Goal: Task Accomplishment & Management: Use online tool/utility

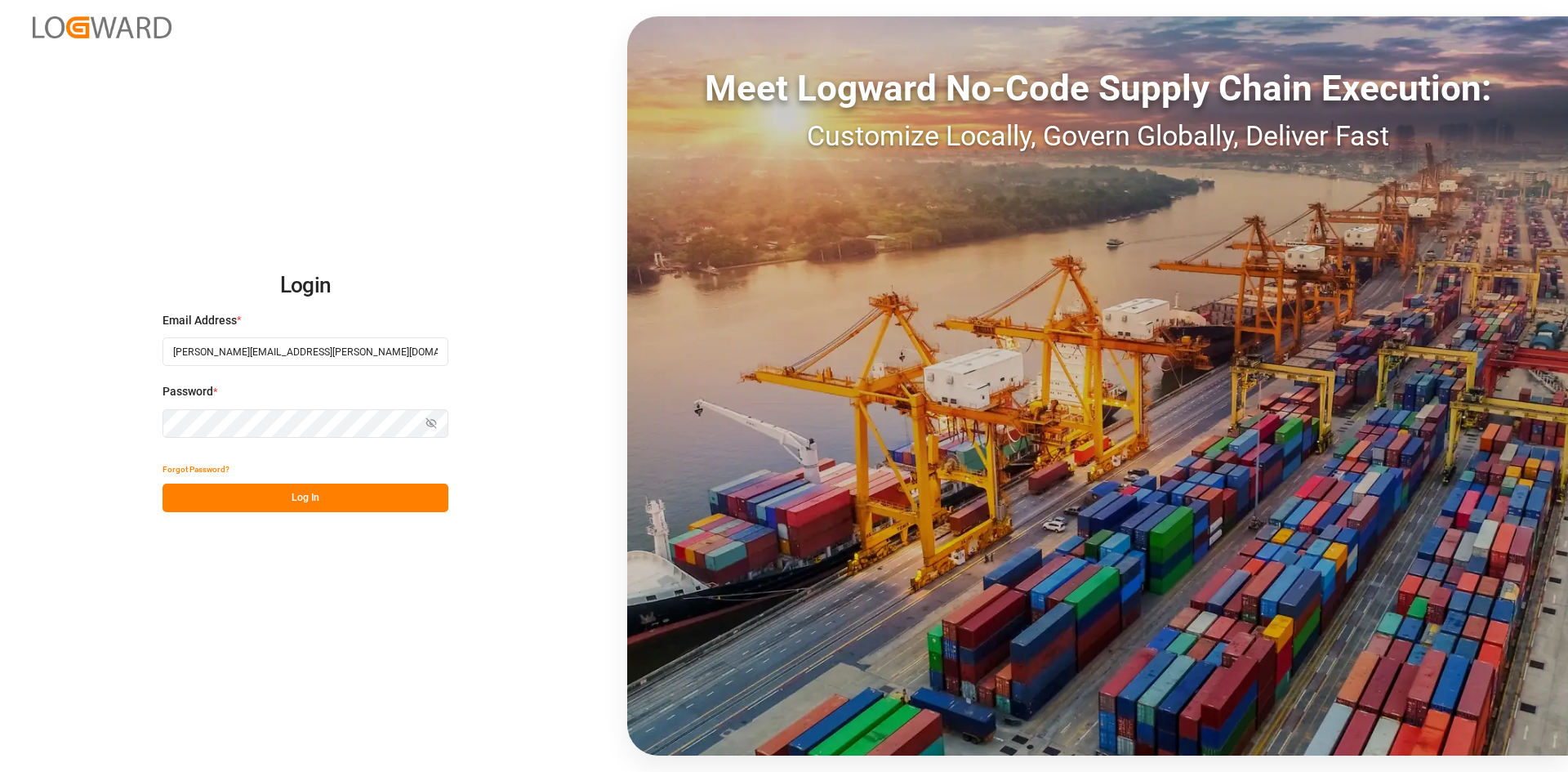
type input "[PERSON_NAME][EMAIL_ADDRESS][PERSON_NAME][DOMAIN_NAME]"
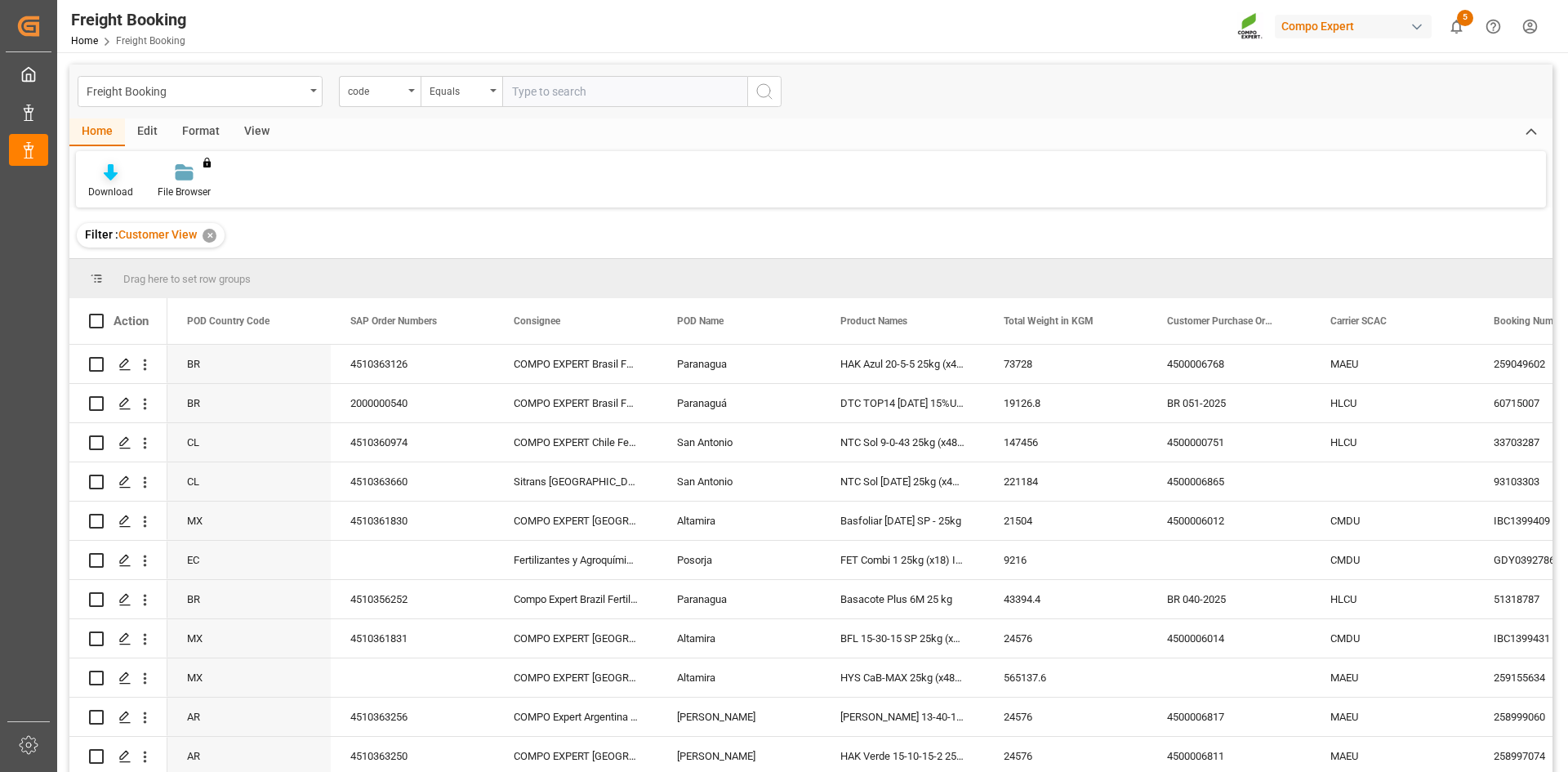
click at [96, 178] on div at bounding box center [110, 172] width 45 height 17
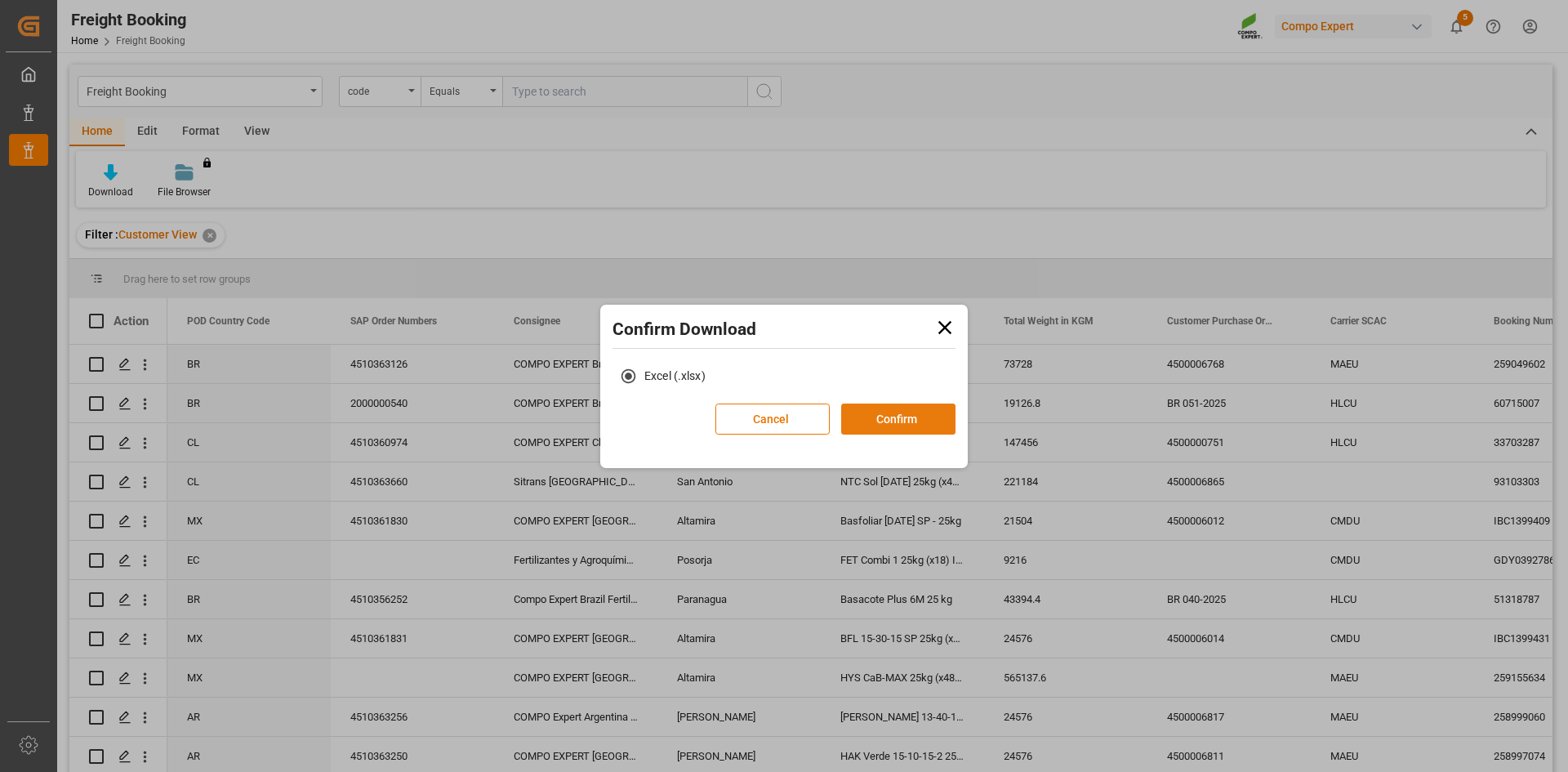
click at [936, 411] on button "Confirm" at bounding box center [898, 419] width 114 height 31
